Goal: Obtain resource: Obtain resource

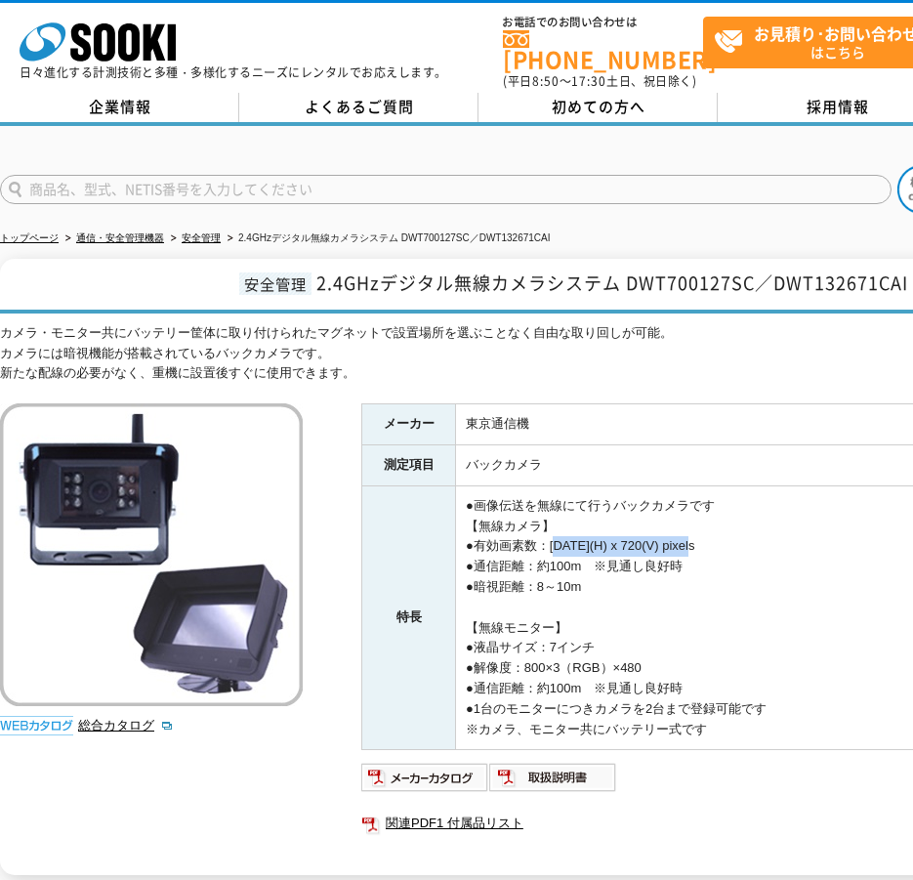
drag, startPoint x: 554, startPoint y: 531, endPoint x: 711, endPoint y: 535, distance: 157.2
click at [711, 535] on td "●画像伝送を無線にて行うバックカメラです 【無線カメラ】 ●有効画素数：1280(H) x 720(V) pixels ●通信距離：約100m　※見通し良好時…" at bounding box center [799, 617] width 686 height 265
copy td "1280(H) x 720(V) pixels"
click at [444, 773] on img at bounding box center [425, 776] width 128 height 31
